Goal: Task Accomplishment & Management: Complete application form

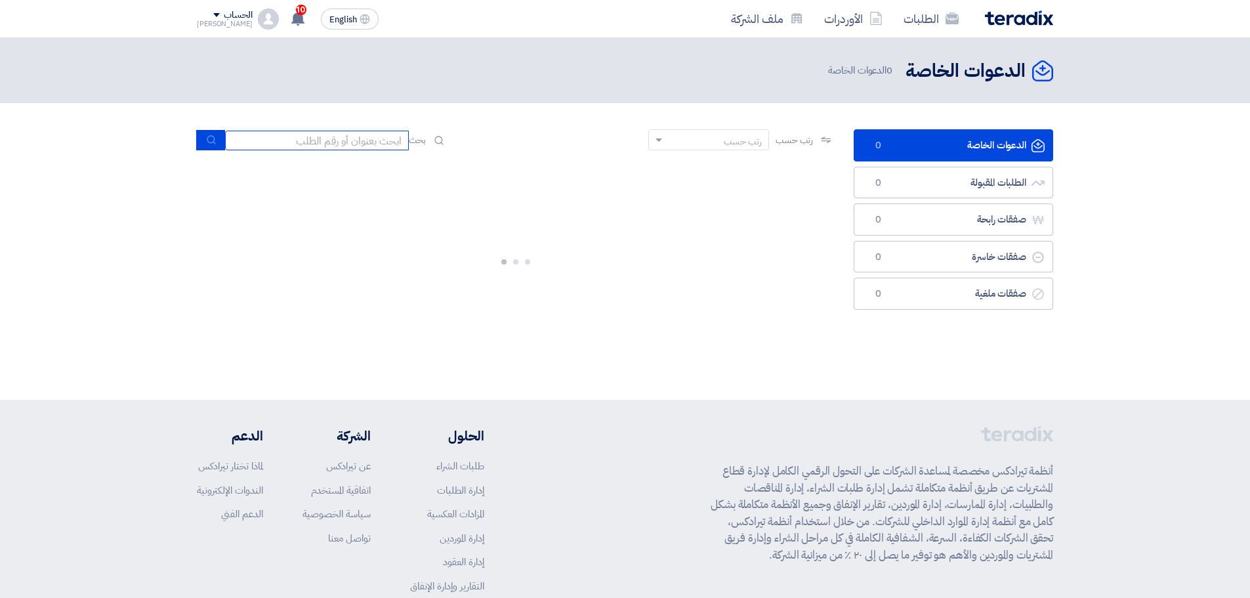
click at [303, 144] on input at bounding box center [317, 141] width 184 height 20
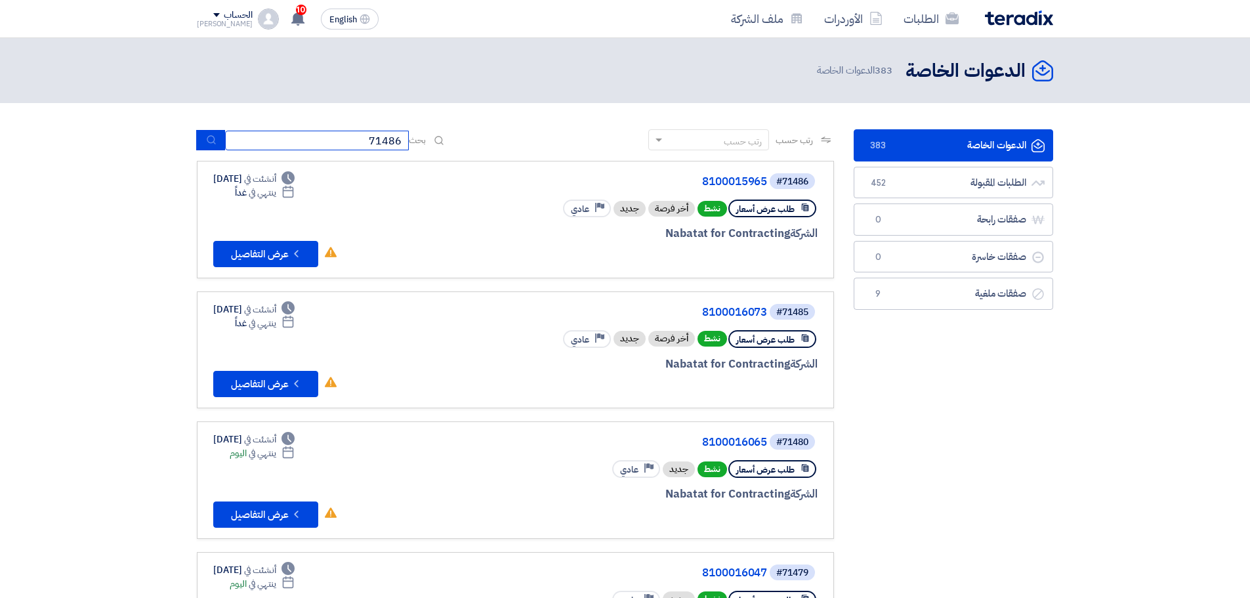
type input "71486"
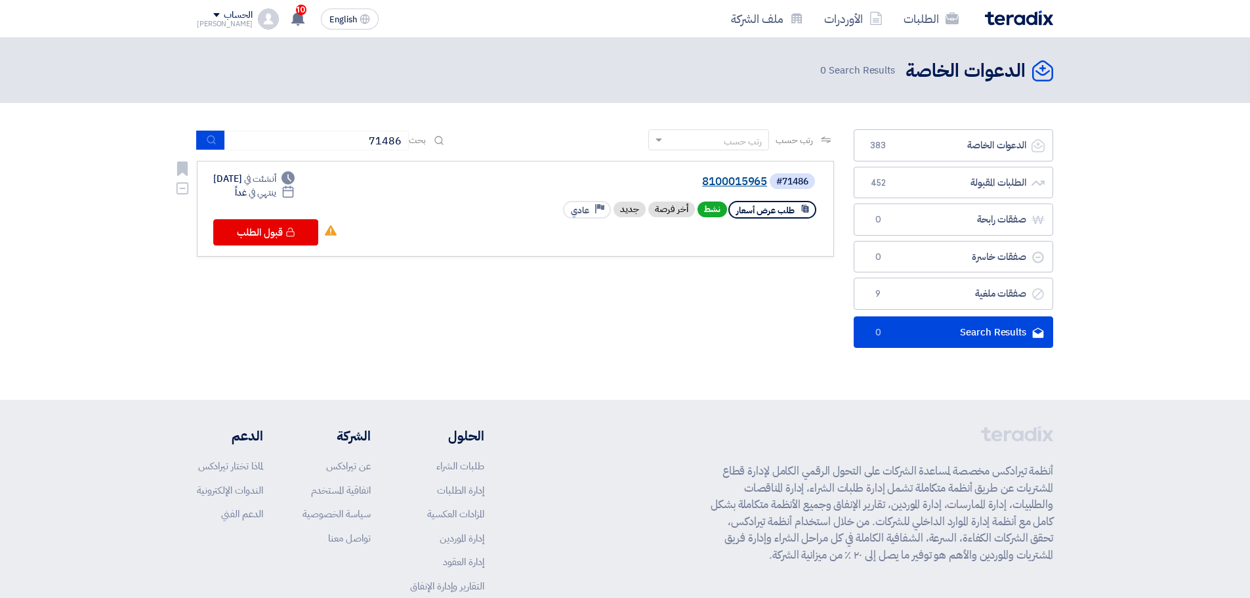
click at [758, 177] on link "8100015965" at bounding box center [635, 182] width 262 height 12
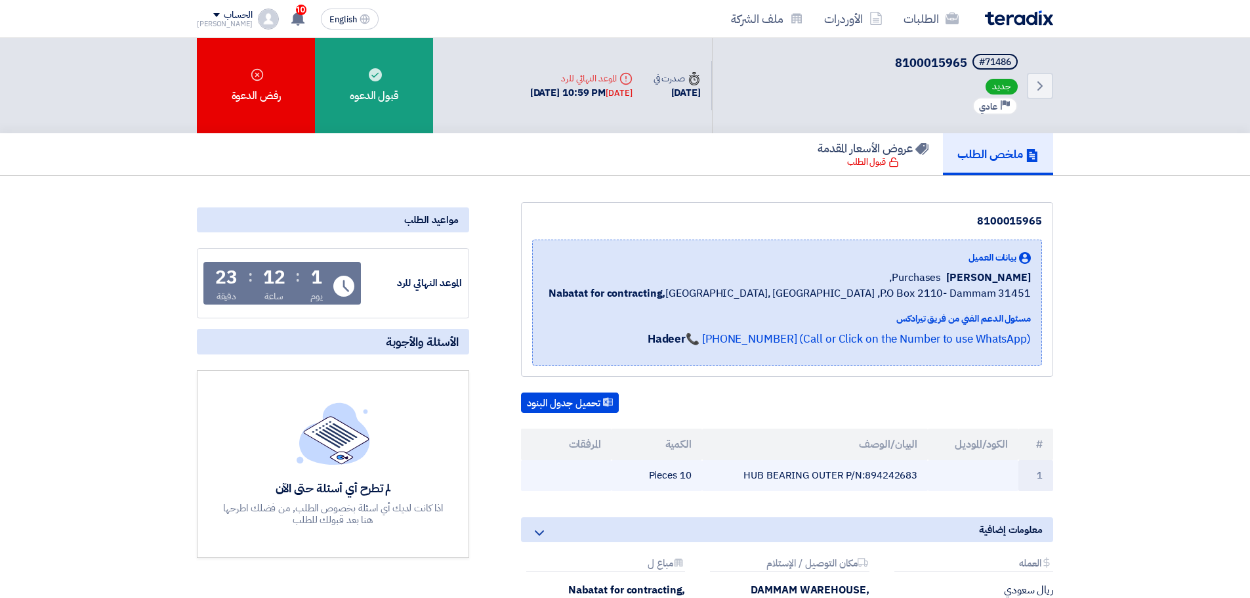
click at [900, 473] on td "HUB BEARING OUTER P/N:894242683" at bounding box center [815, 475] width 226 height 31
click at [900, 474] on td "HUB BEARING OUTER P/N:894242683" at bounding box center [815, 475] width 226 height 31
click at [901, 476] on td "HUB BEARING OUTER P/N:894242683" at bounding box center [815, 475] width 226 height 31
copy td "894242683"
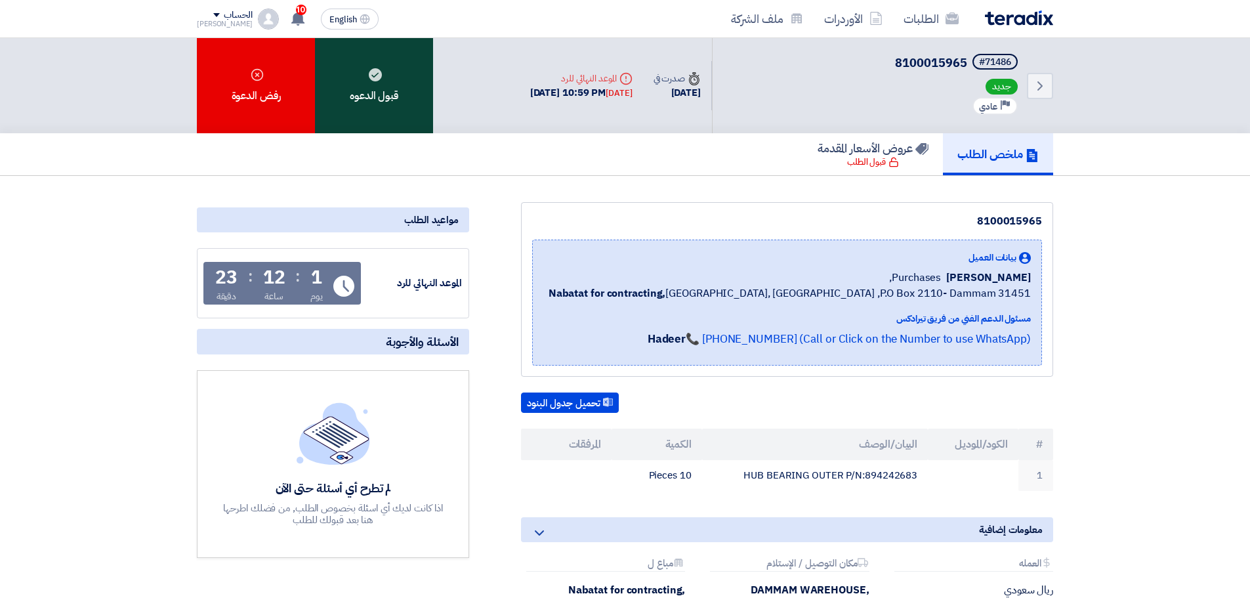
click at [404, 89] on div "قبول الدعوه" at bounding box center [374, 85] width 118 height 95
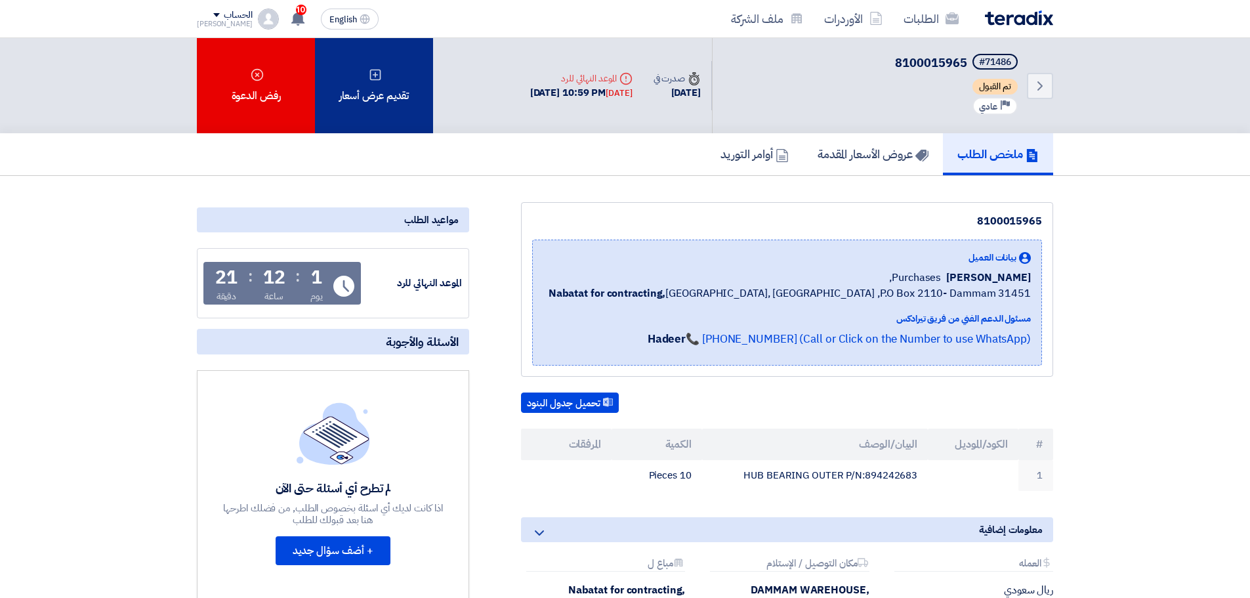
click at [374, 112] on div "تقديم عرض أسعار" at bounding box center [374, 85] width 118 height 95
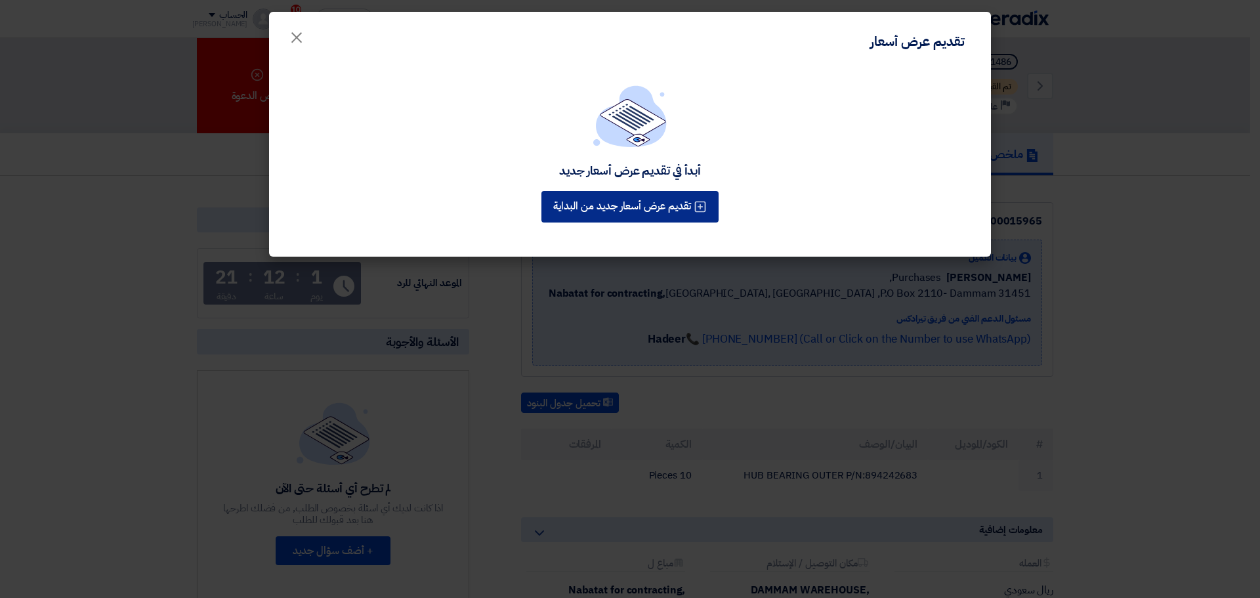
click at [640, 209] on button "تقديم عرض أسعار جديد من البداية" at bounding box center [629, 206] width 177 height 31
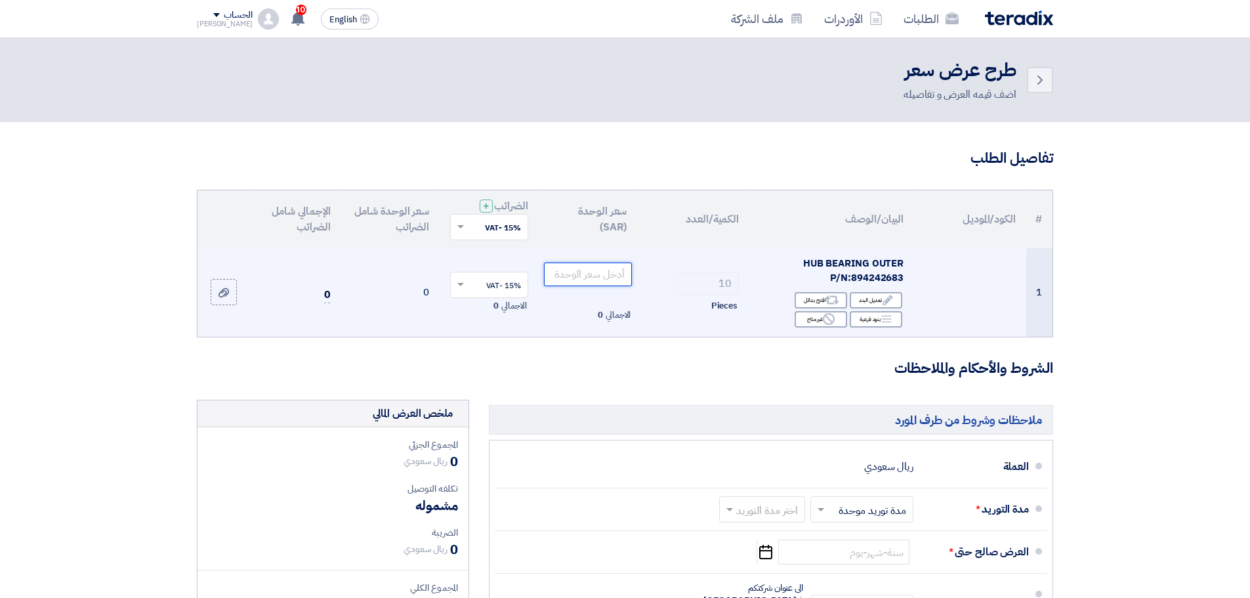
click at [607, 278] on input "number" at bounding box center [588, 274] width 89 height 24
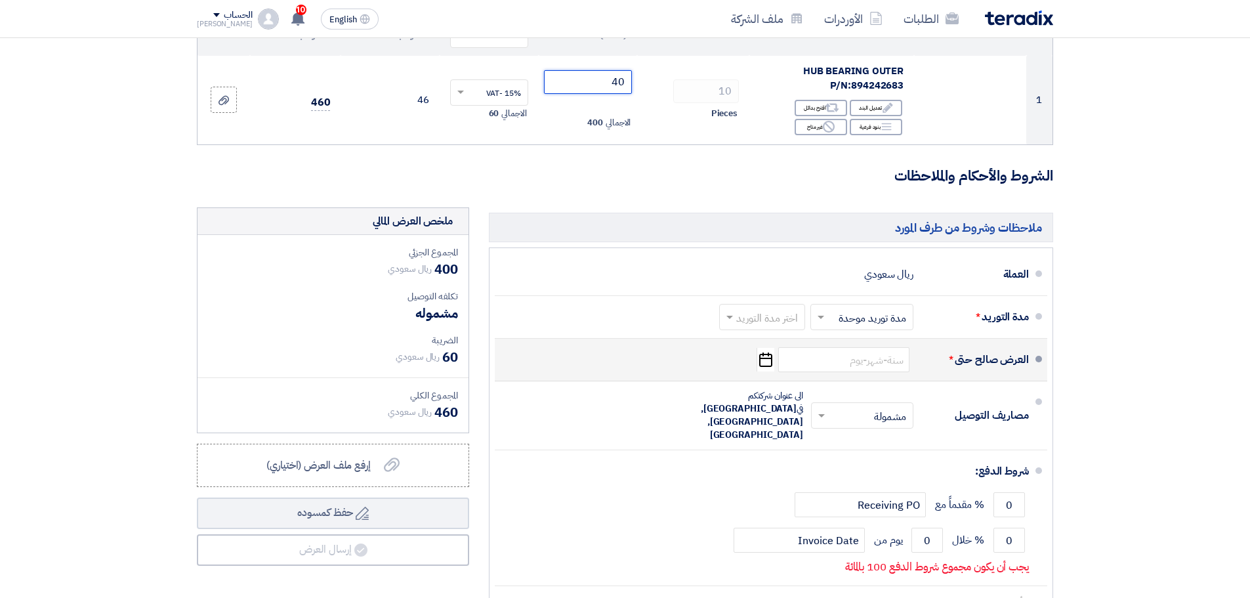
scroll to position [197, 0]
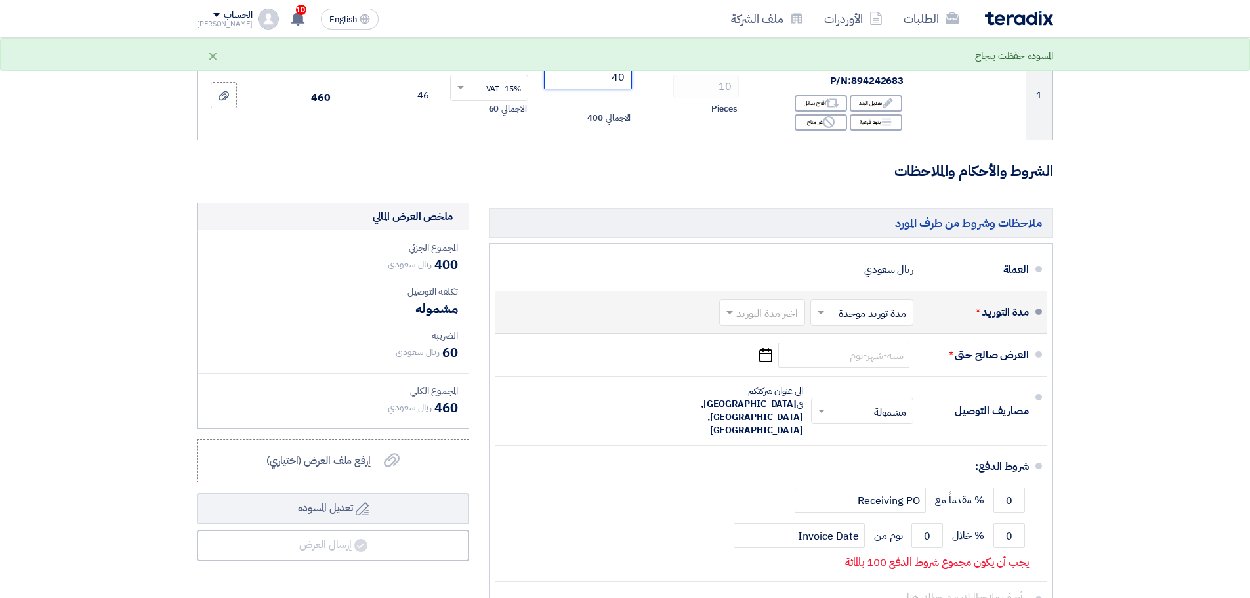
type input "40"
click at [741, 310] on input "text" at bounding box center [759, 313] width 79 height 19
click at [772, 345] on span "(1-2) أيام" at bounding box center [780, 341] width 40 height 16
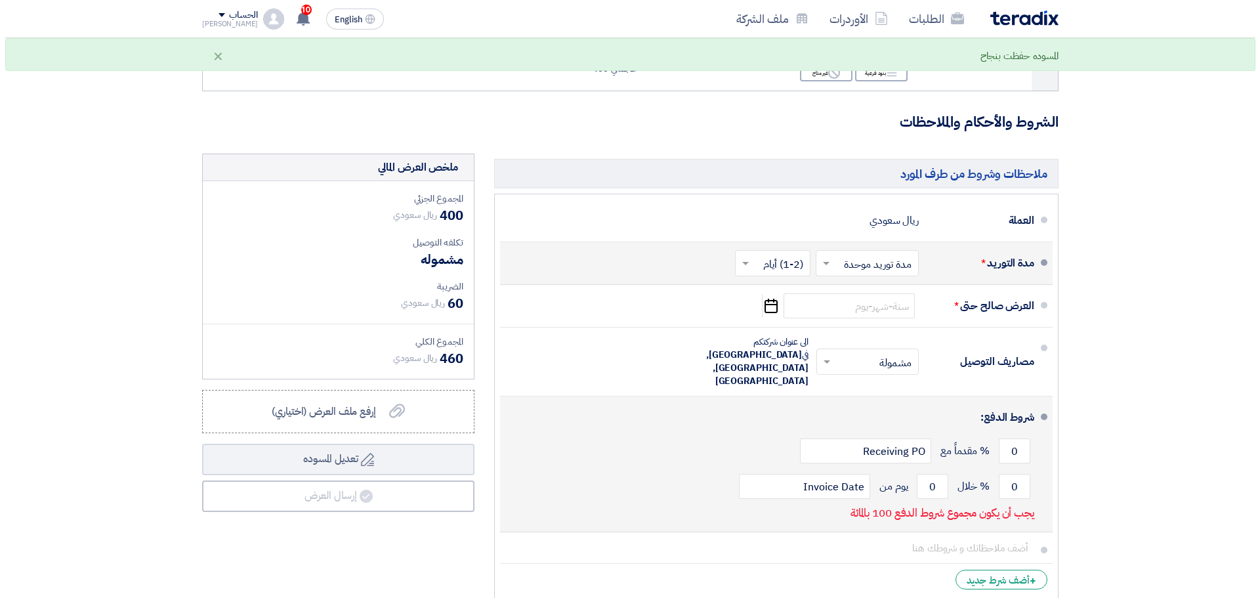
scroll to position [328, 0]
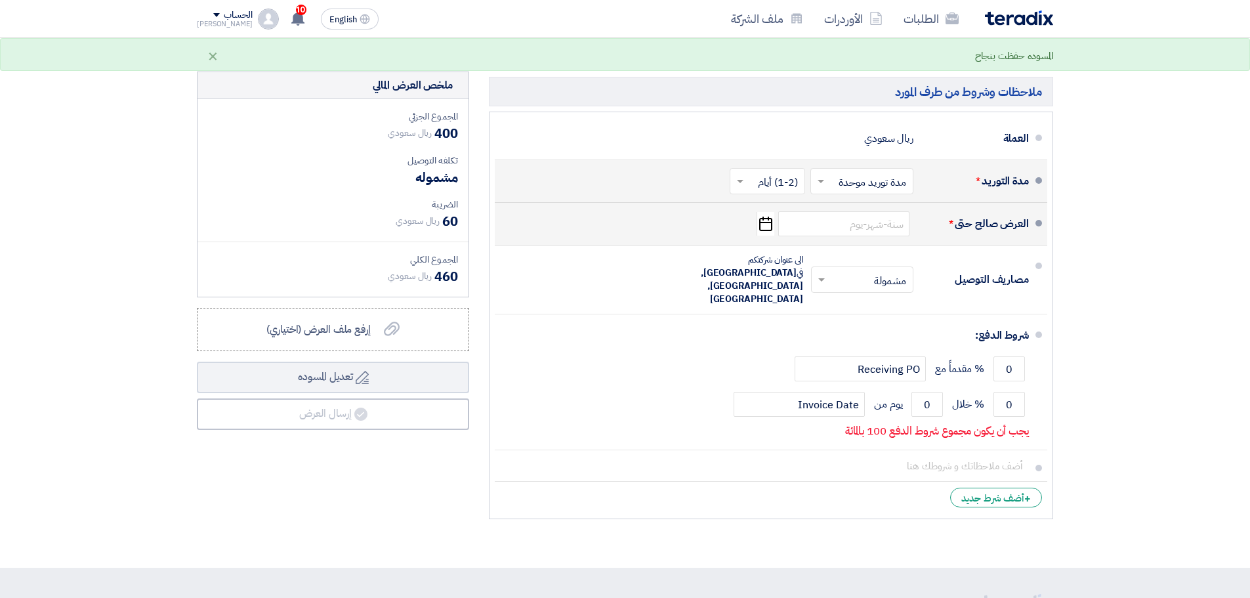
click at [759, 225] on use "button" at bounding box center [765, 223] width 13 height 14
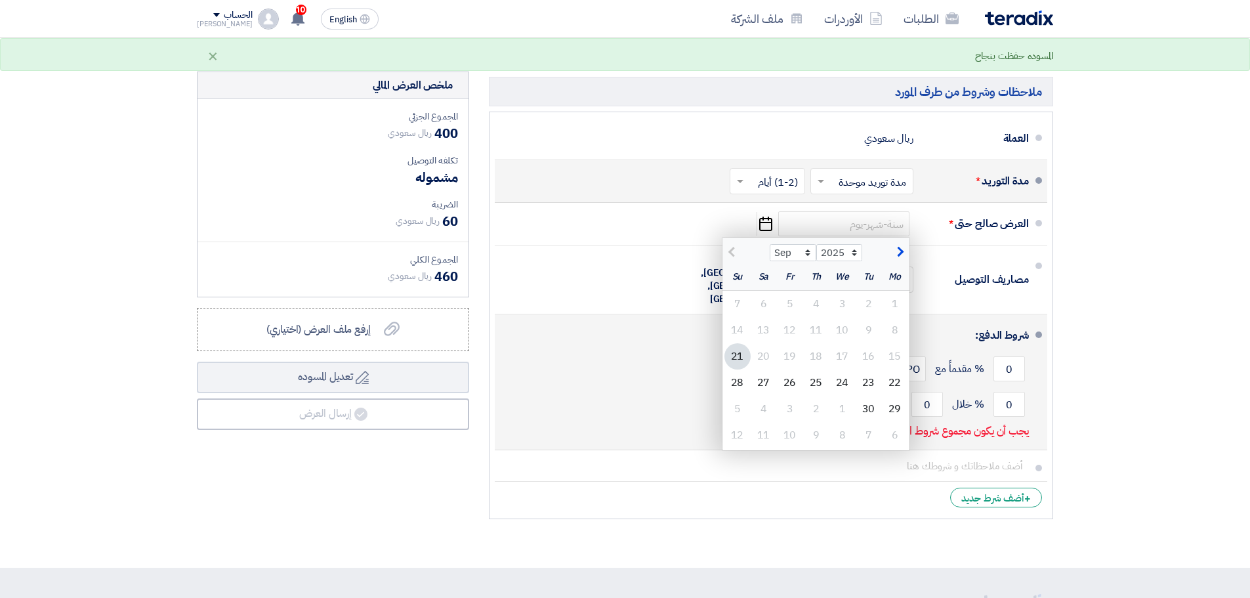
click at [735, 377] on div "28" at bounding box center [737, 382] width 26 height 26
type input "[DATE]"
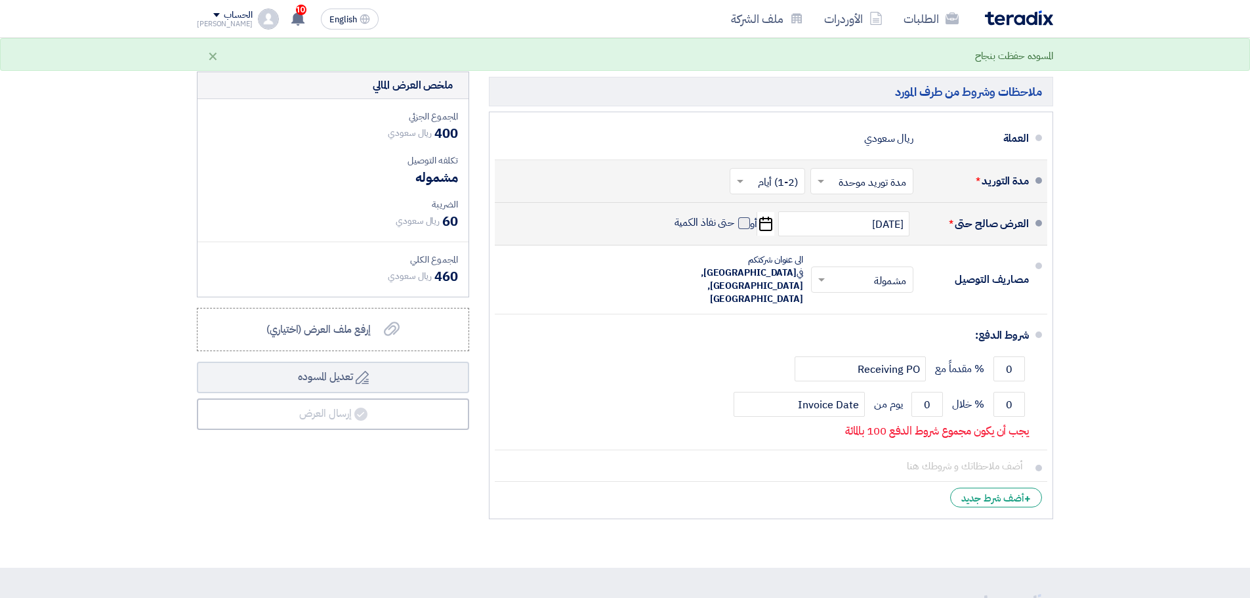
click at [739, 222] on span at bounding box center [744, 223] width 12 height 12
click at [735, 222] on input "حتى نفاذ الكمية" at bounding box center [703, 228] width 63 height 25
checkbox input "true"
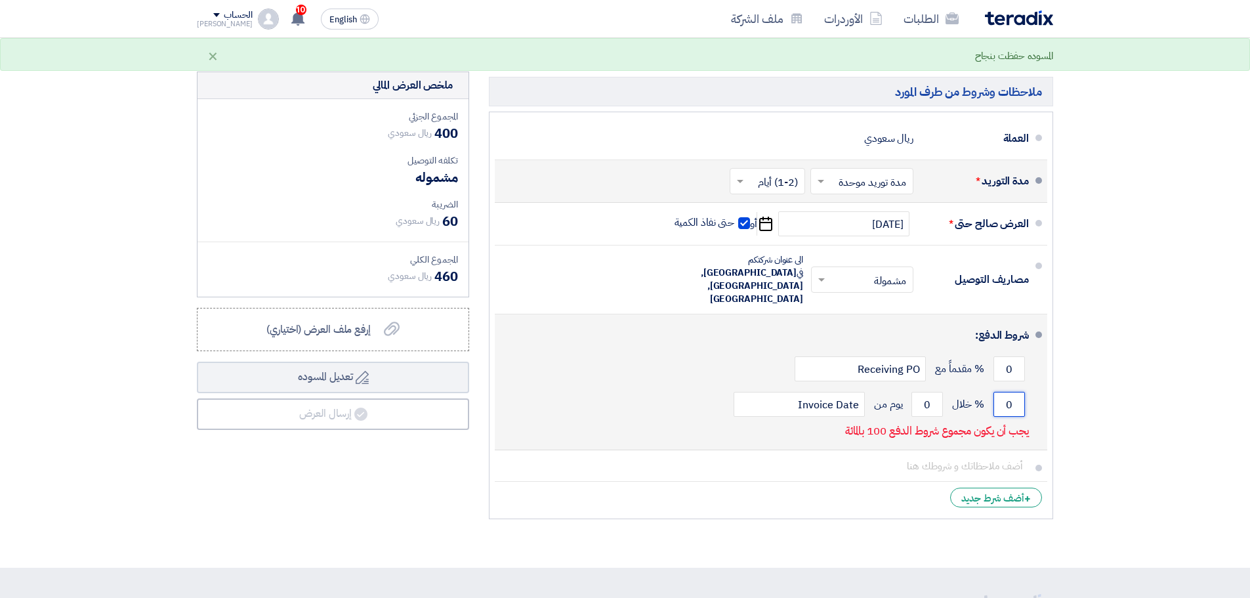
click at [1011, 392] on input "0" at bounding box center [1008, 404] width 31 height 25
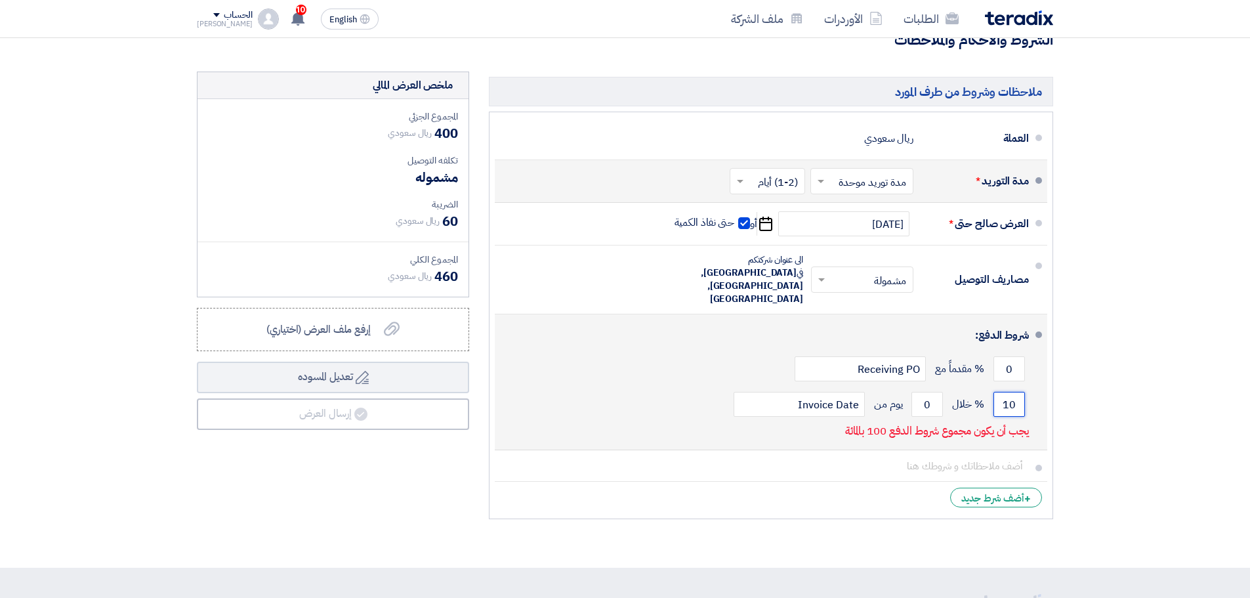
type input "10"
type input "60"
click at [1012, 392] on input "10" at bounding box center [1008, 404] width 31 height 25
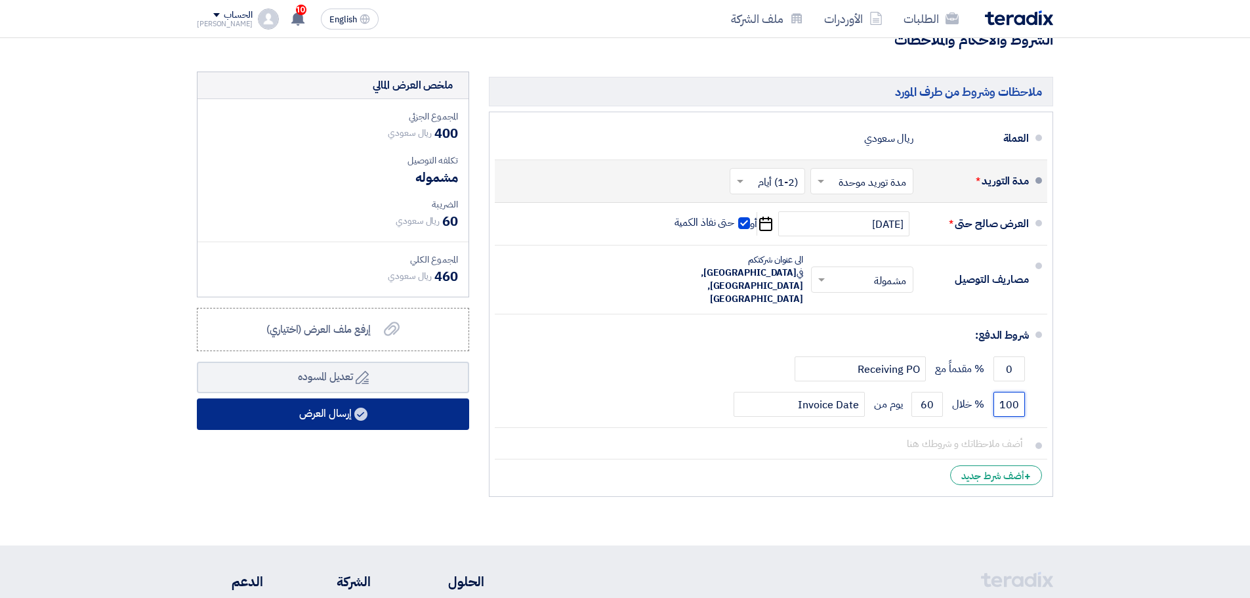
type input "100"
click at [305, 417] on button "إرسال العرض" at bounding box center [333, 413] width 272 height 31
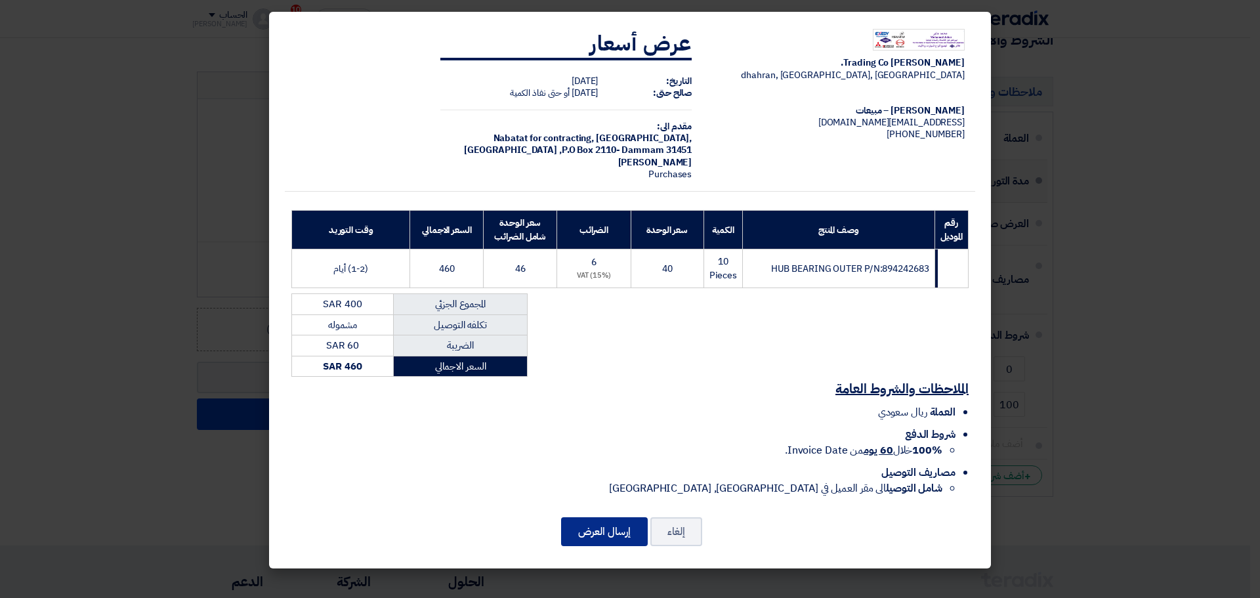
click at [625, 531] on button "إرسال العرض" at bounding box center [604, 531] width 87 height 29
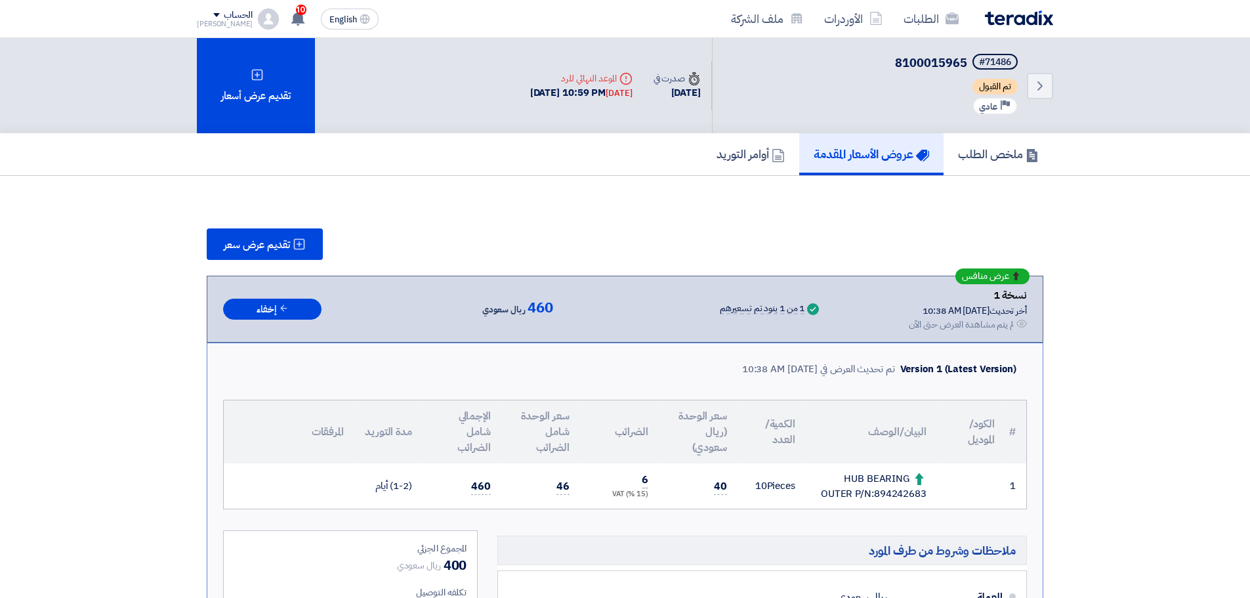
click at [1103, 191] on section "تقديم عرض سعر عرض منافس نسخة 1 أخر تحديث [DATE] 10:38 AM Offer is Seen لم يتم م…" at bounding box center [625, 520] width 1250 height 688
click at [1037, 94] on link "Back" at bounding box center [1040, 86] width 26 height 26
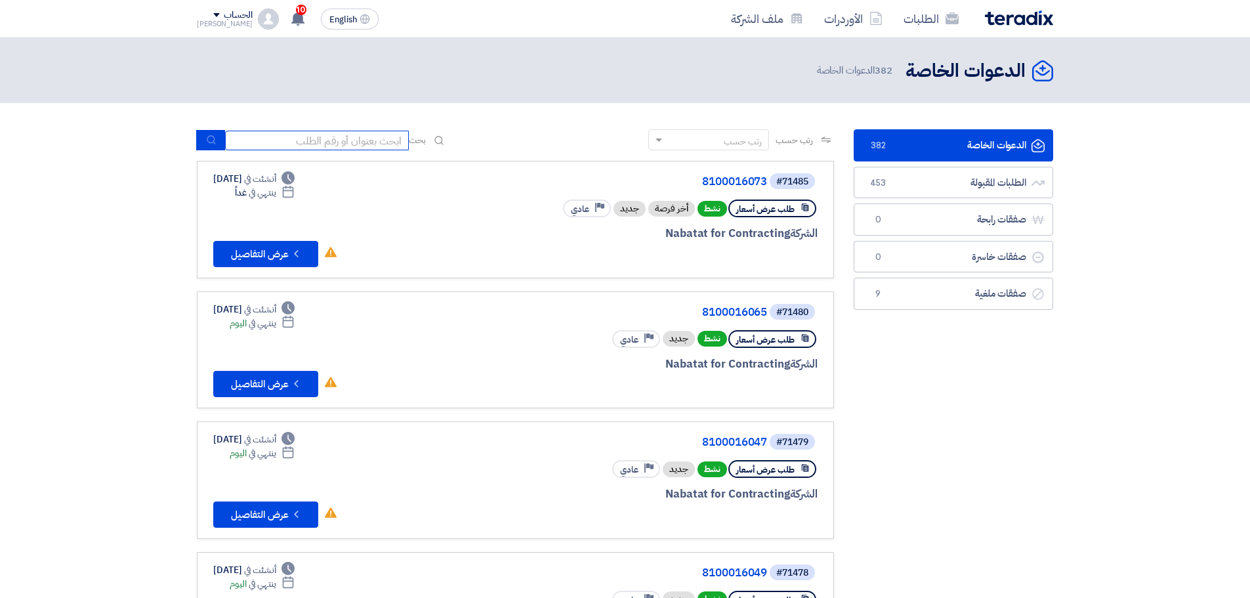
click at [339, 143] on input at bounding box center [317, 141] width 184 height 20
paste input "70762"
type input "70762"
click at [201, 138] on button "submit" at bounding box center [210, 140] width 29 height 20
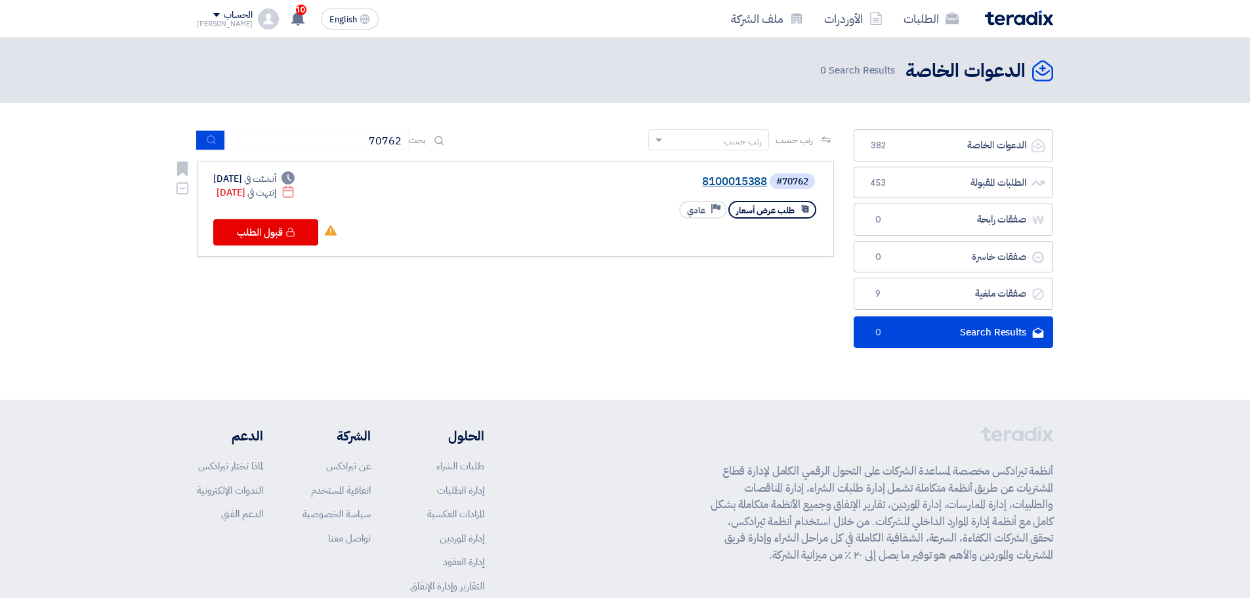
click at [725, 176] on link "8100015388" at bounding box center [635, 182] width 262 height 12
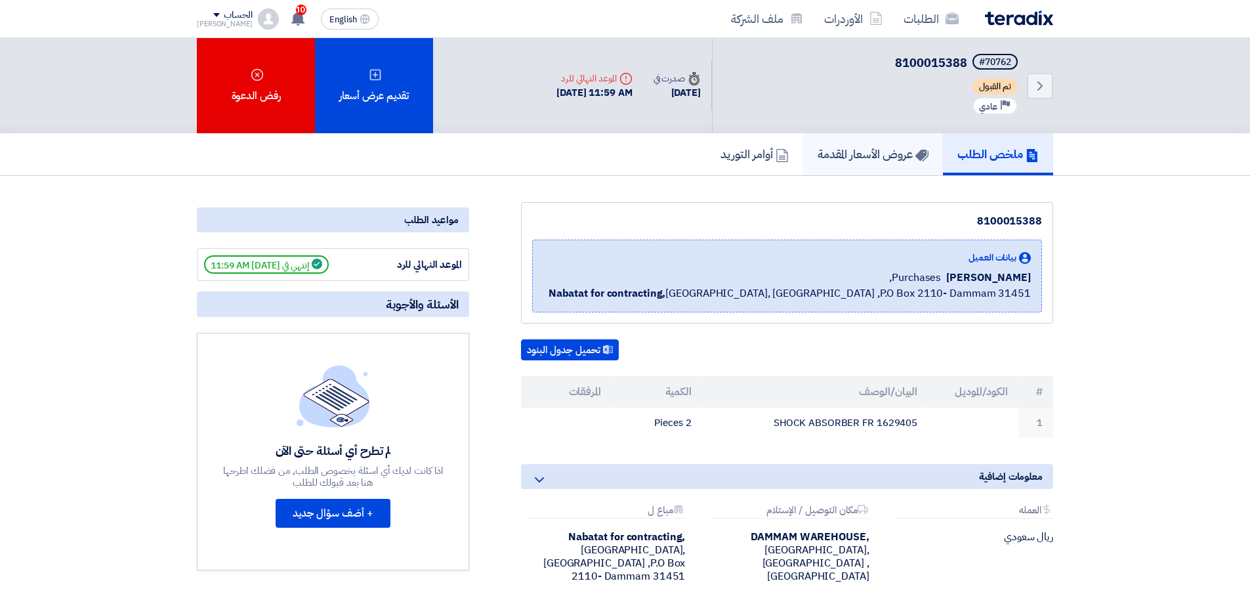
click at [853, 152] on h5 "عروض الأسعار المقدمة" at bounding box center [872, 153] width 111 height 15
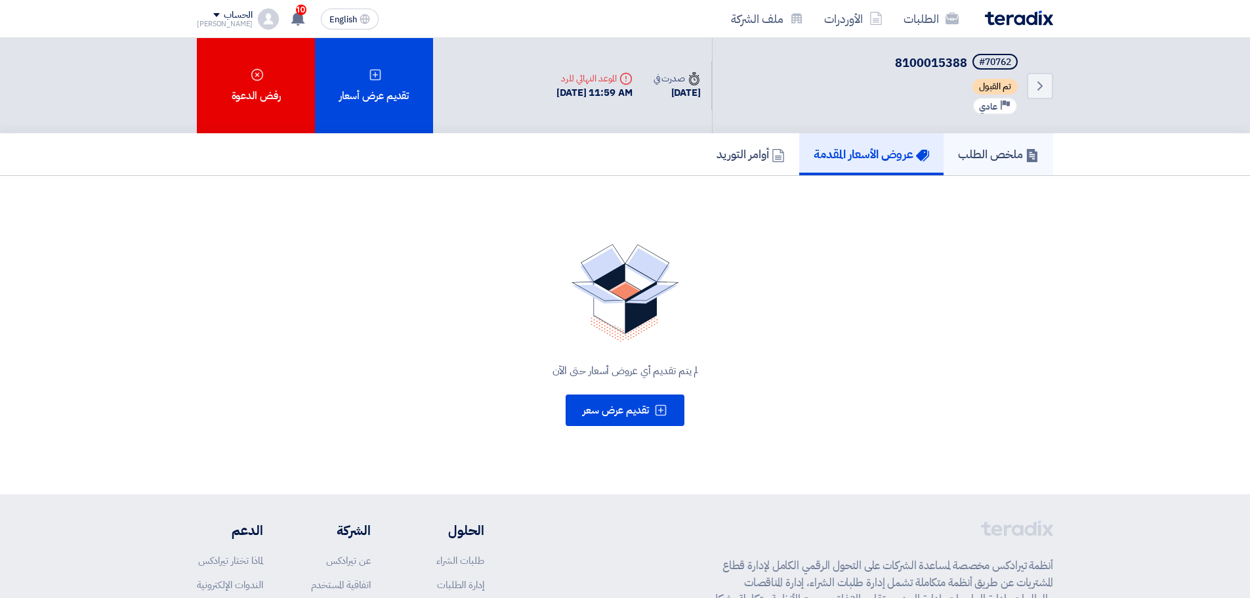
click at [965, 140] on link "ملخص الطلب" at bounding box center [998, 154] width 110 height 42
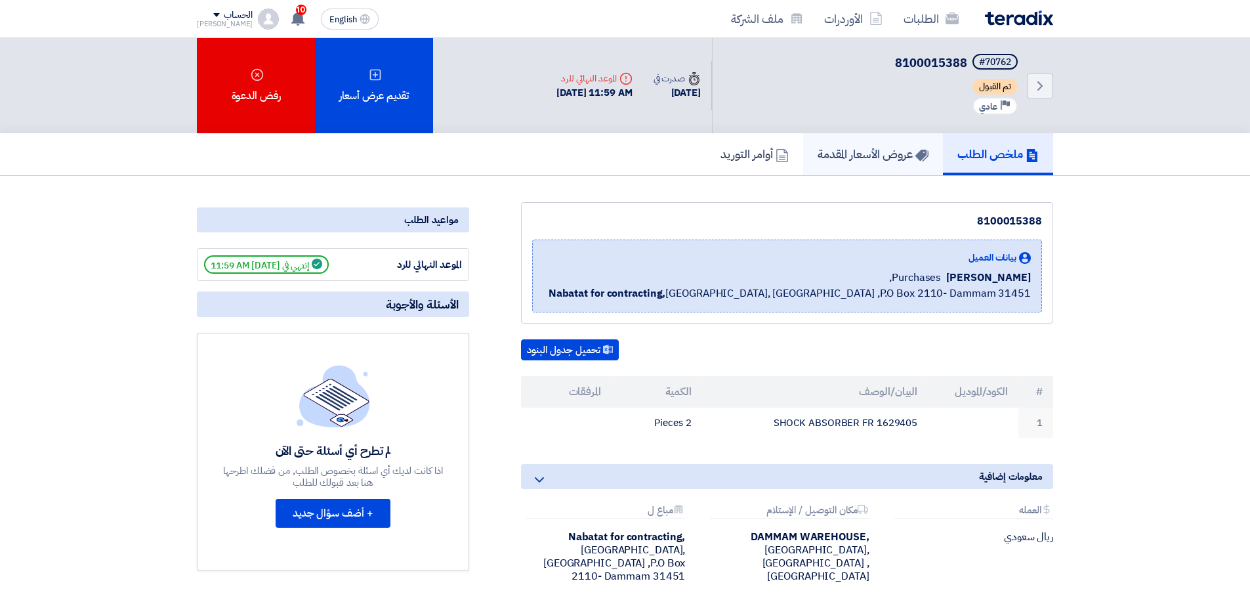
click at [888, 161] on h5 "عروض الأسعار المقدمة" at bounding box center [872, 153] width 111 height 15
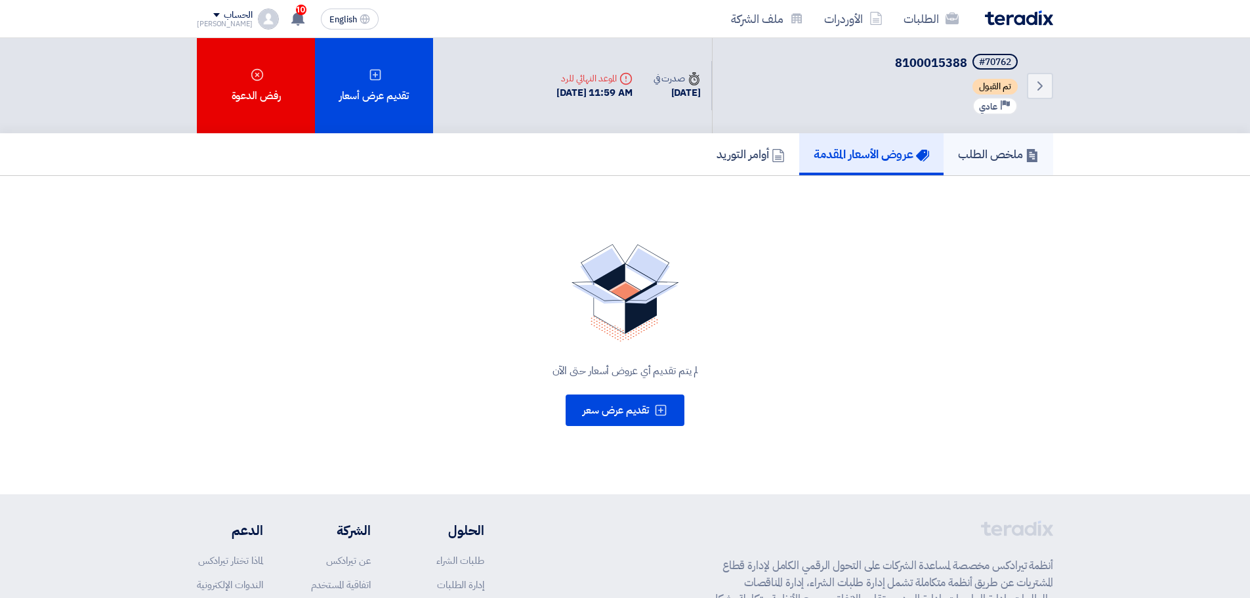
click at [987, 150] on h5 "ملخص الطلب" at bounding box center [998, 153] width 81 height 15
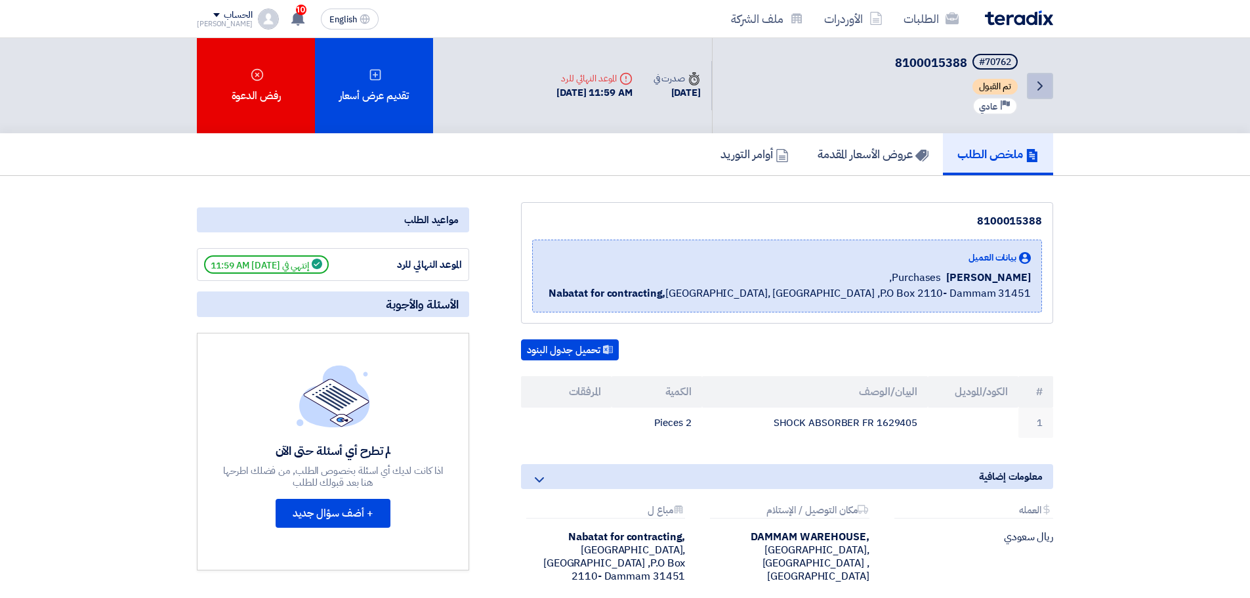
click at [1032, 88] on icon "Back" at bounding box center [1040, 86] width 16 height 16
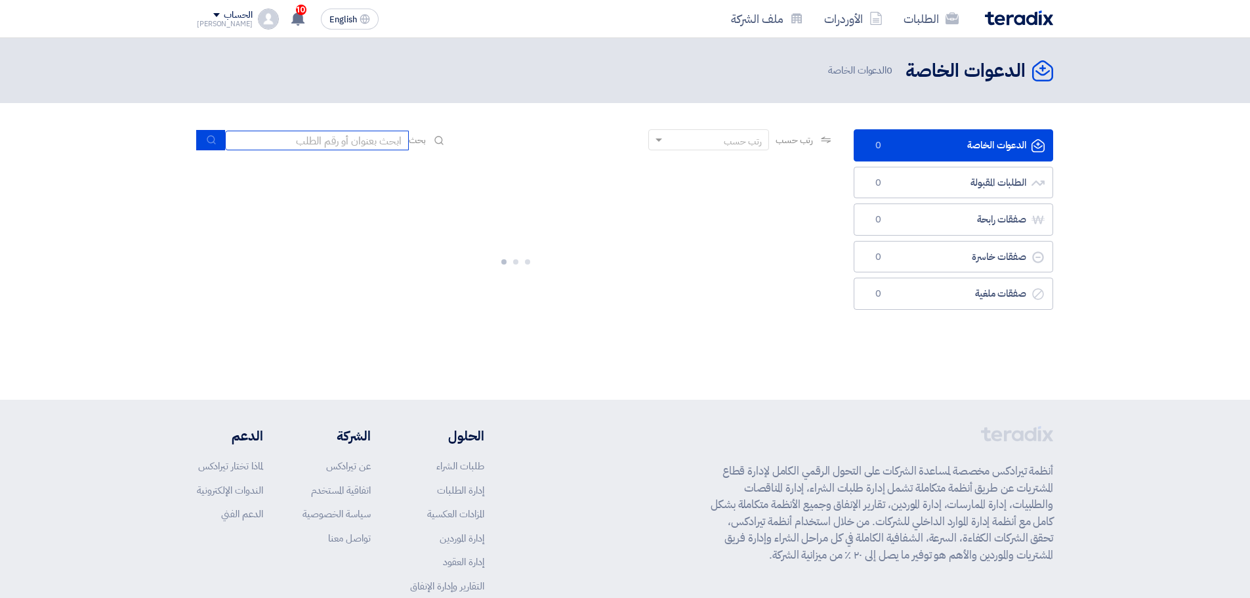
click at [346, 140] on input at bounding box center [317, 141] width 184 height 20
paste input "70427"
type input "70427"
click at [214, 146] on button "submit" at bounding box center [210, 140] width 29 height 20
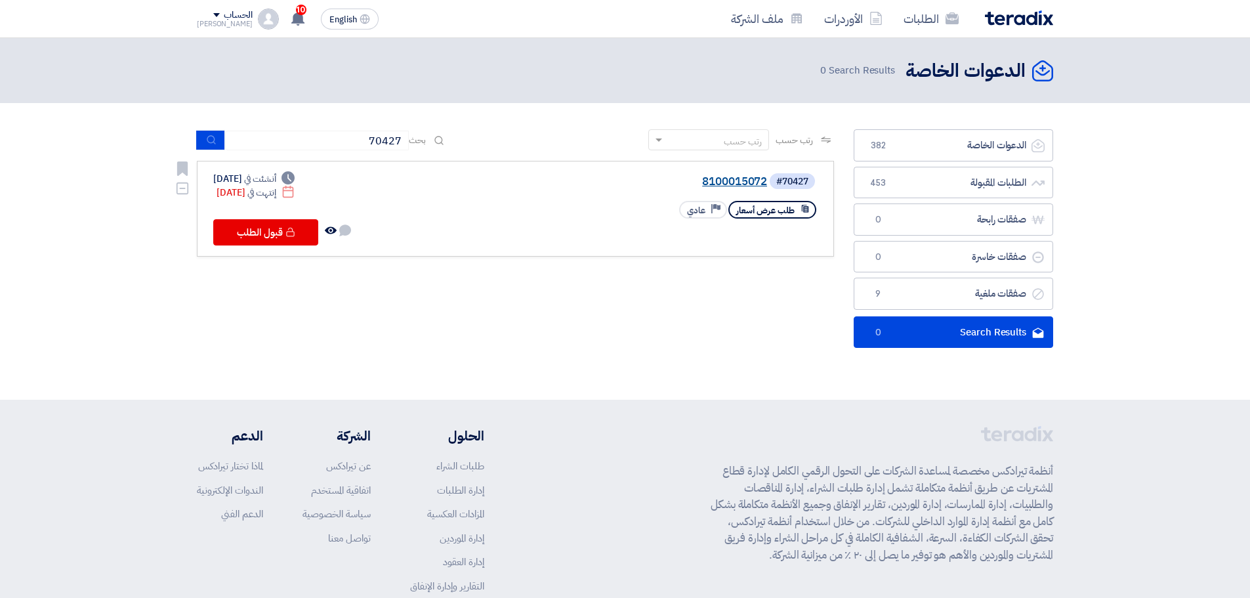
click at [742, 181] on link "8100015072" at bounding box center [635, 182] width 262 height 12
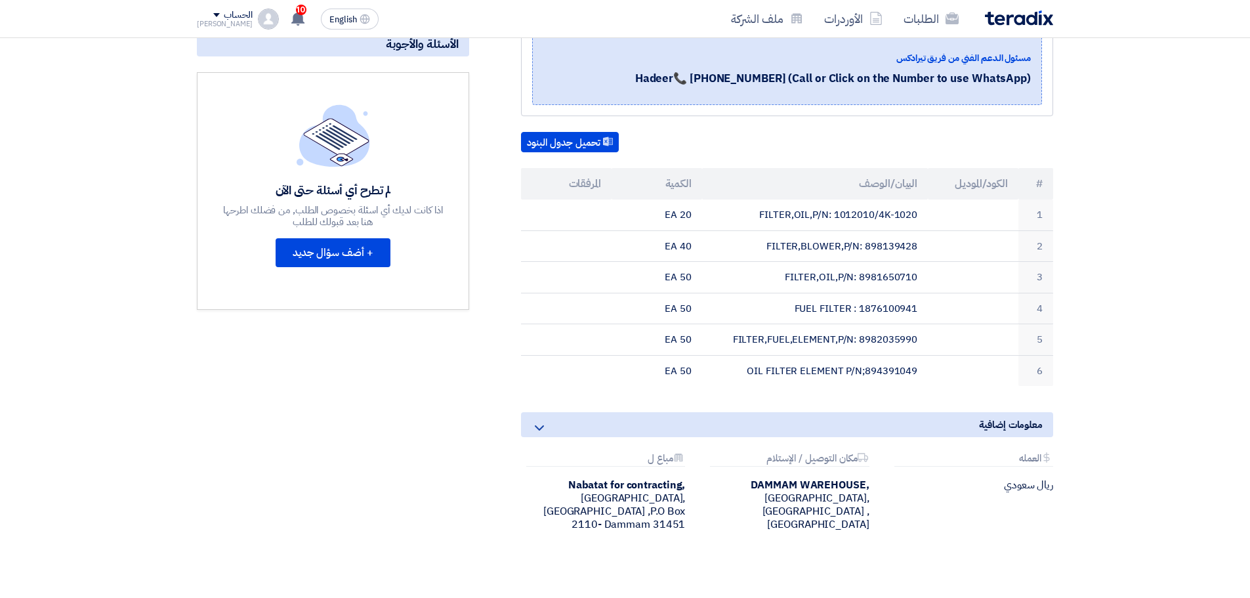
scroll to position [262, 0]
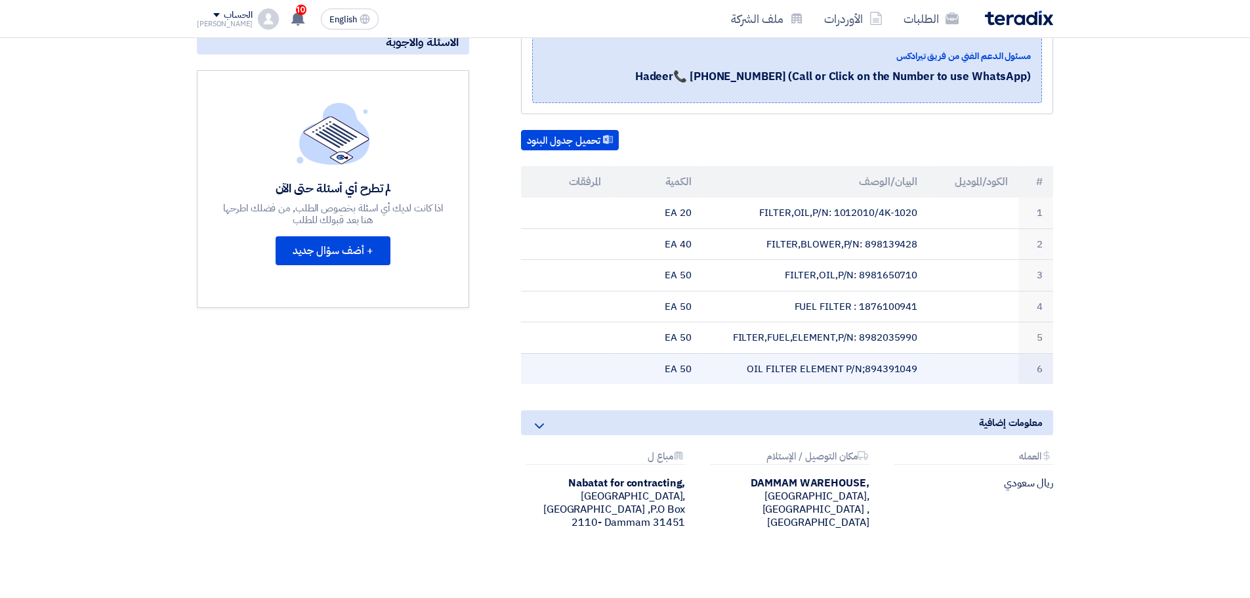
click at [894, 371] on td "OIL FILTER ELEMENT P/N;894391049" at bounding box center [815, 368] width 226 height 31
copy td "894391049"
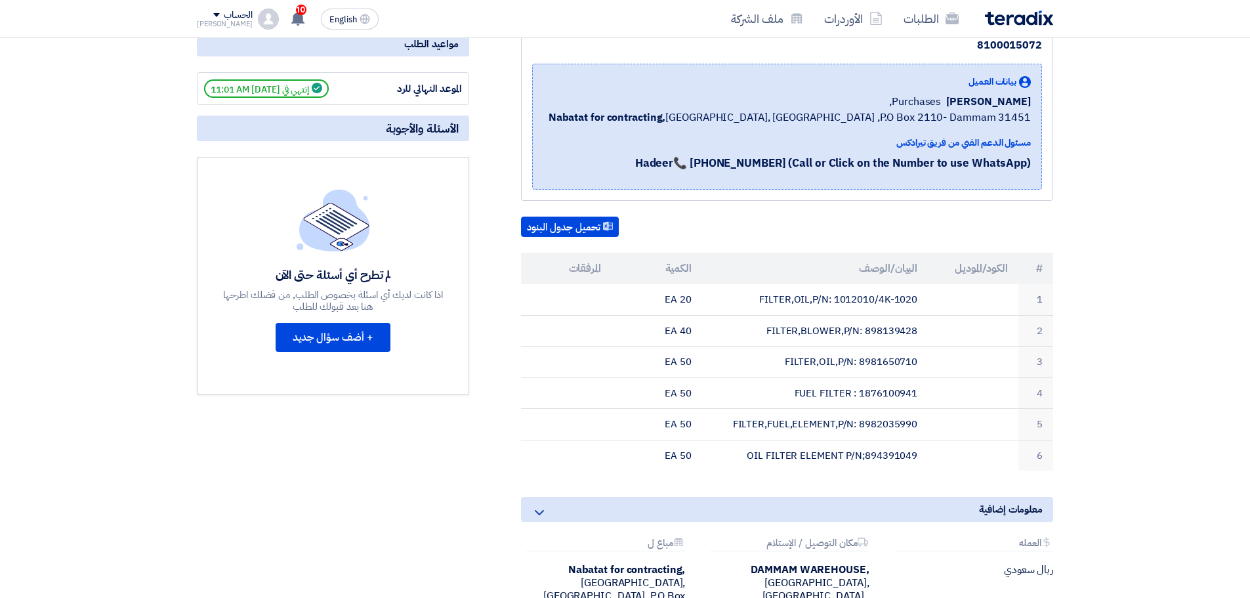
scroll to position [66, 0]
